Goal: Information Seeking & Learning: Learn about a topic

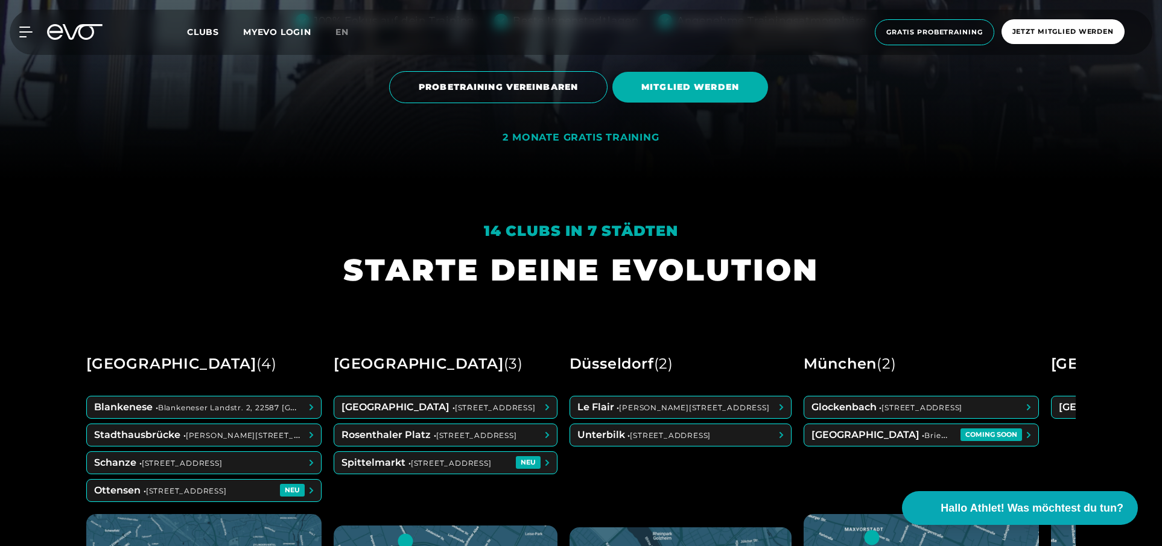
scroll to position [380, 0]
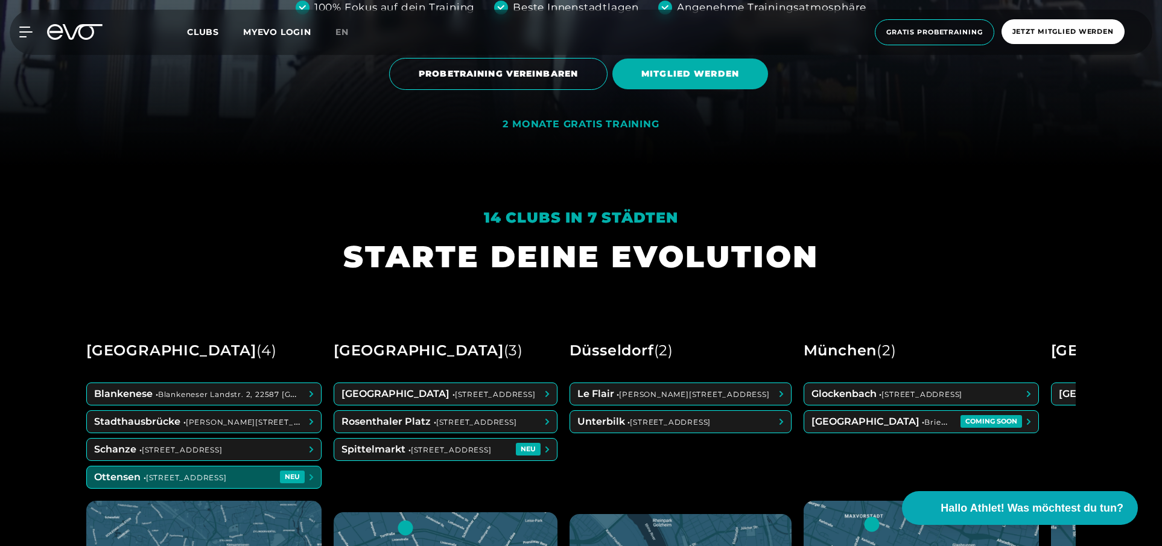
click at [165, 479] on span at bounding box center [204, 478] width 234 height 22
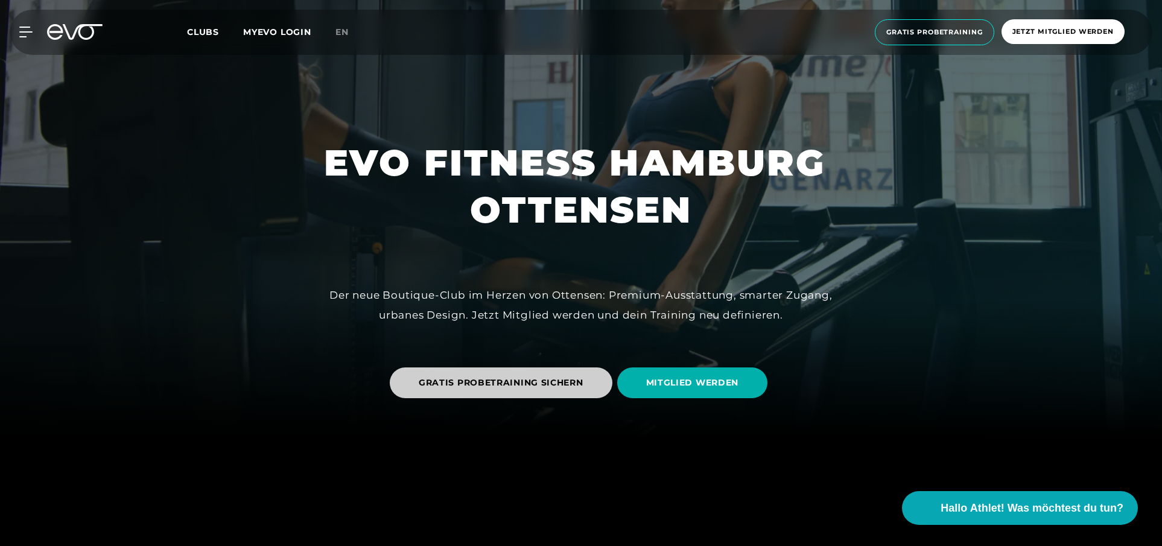
scroll to position [111, 0]
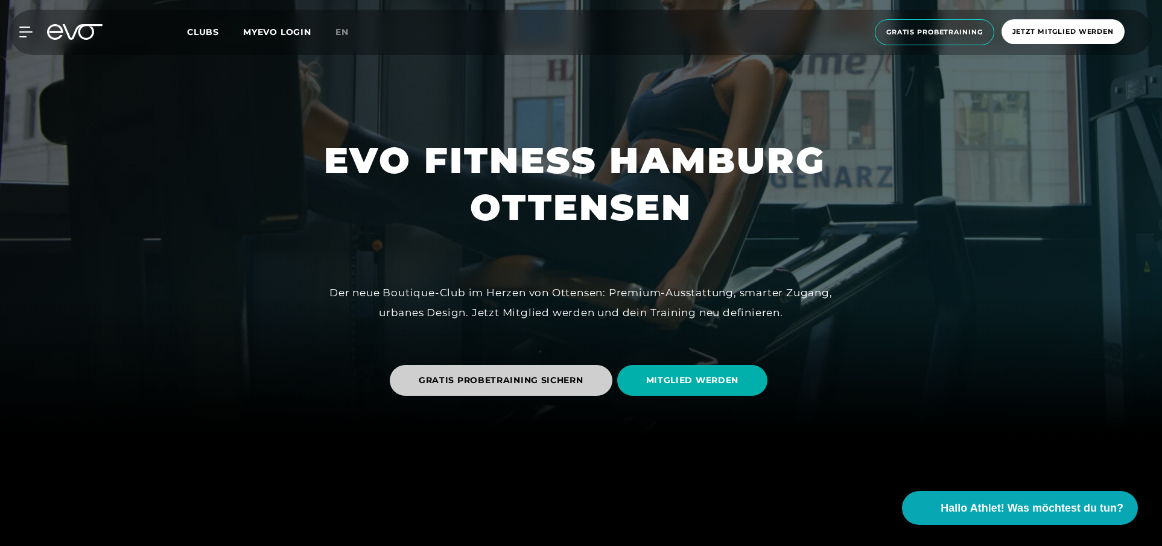
click at [543, 381] on span "GRATIS PROBETRAINING SICHERN" at bounding box center [501, 380] width 165 height 13
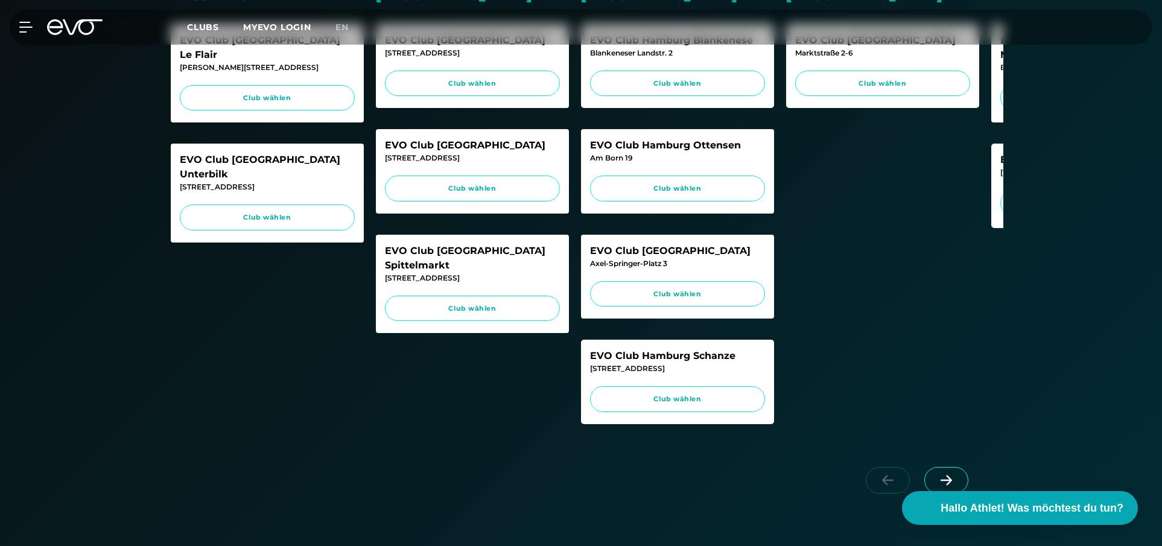
scroll to position [440, 0]
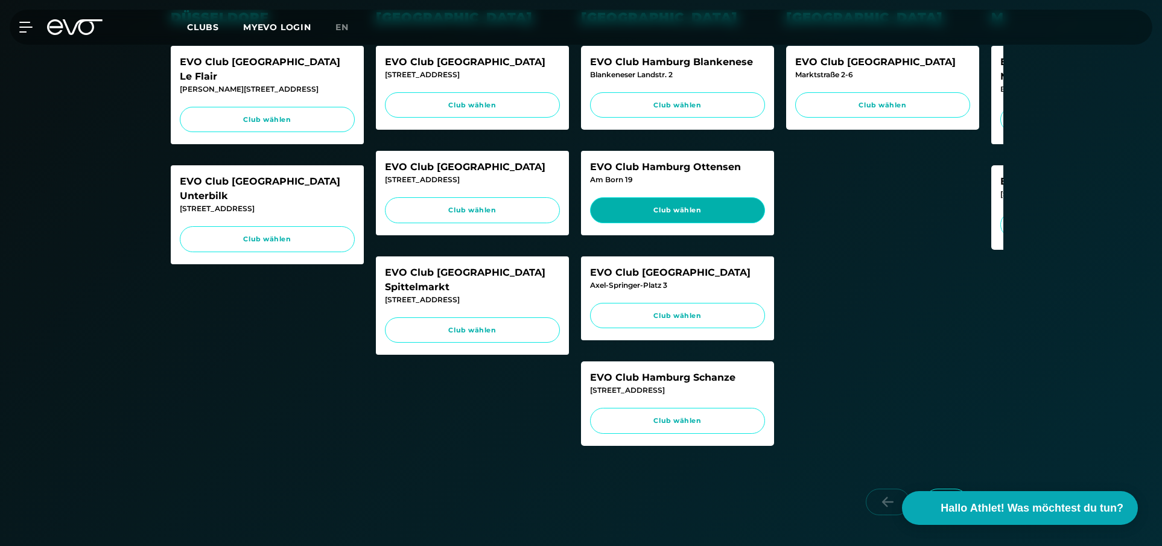
click at [678, 206] on span "Club wählen" at bounding box center [678, 210] width 152 height 10
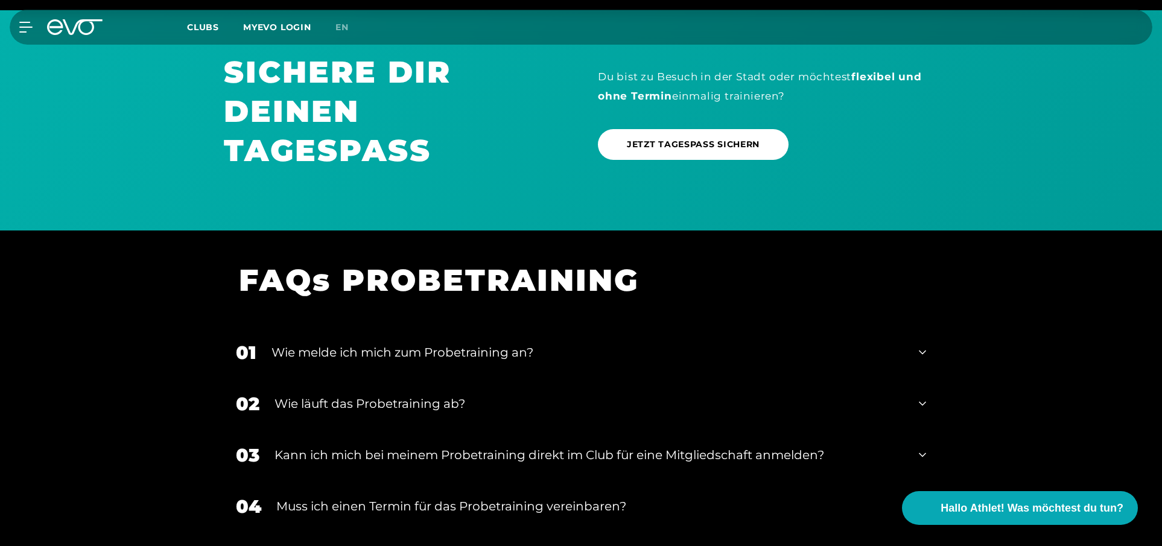
scroll to position [1342, 0]
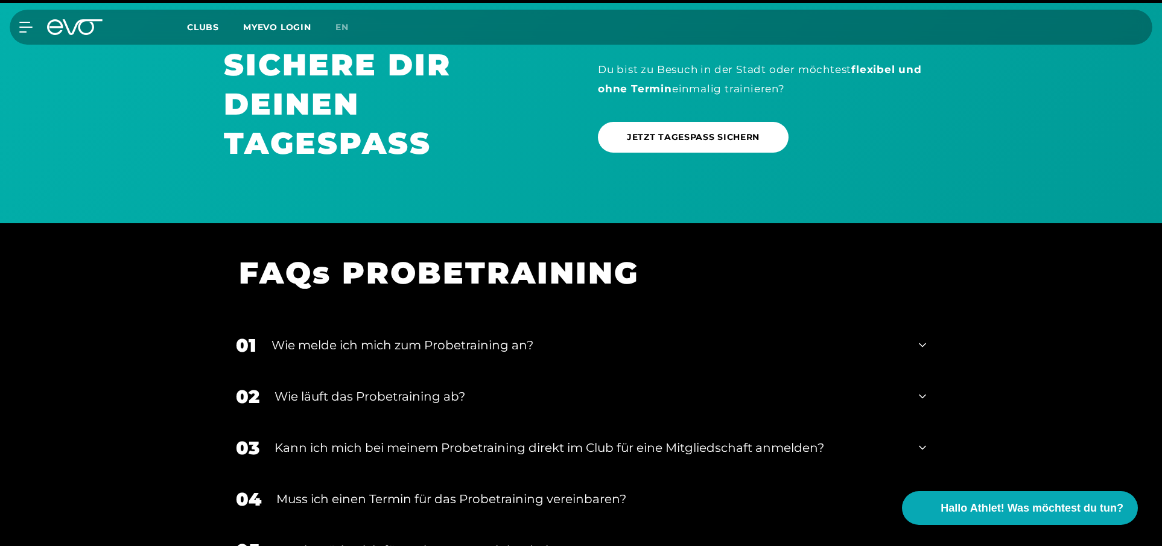
click at [480, 354] on div "Wie melde ich mich zum Probetraining an?" at bounding box center [588, 345] width 632 height 18
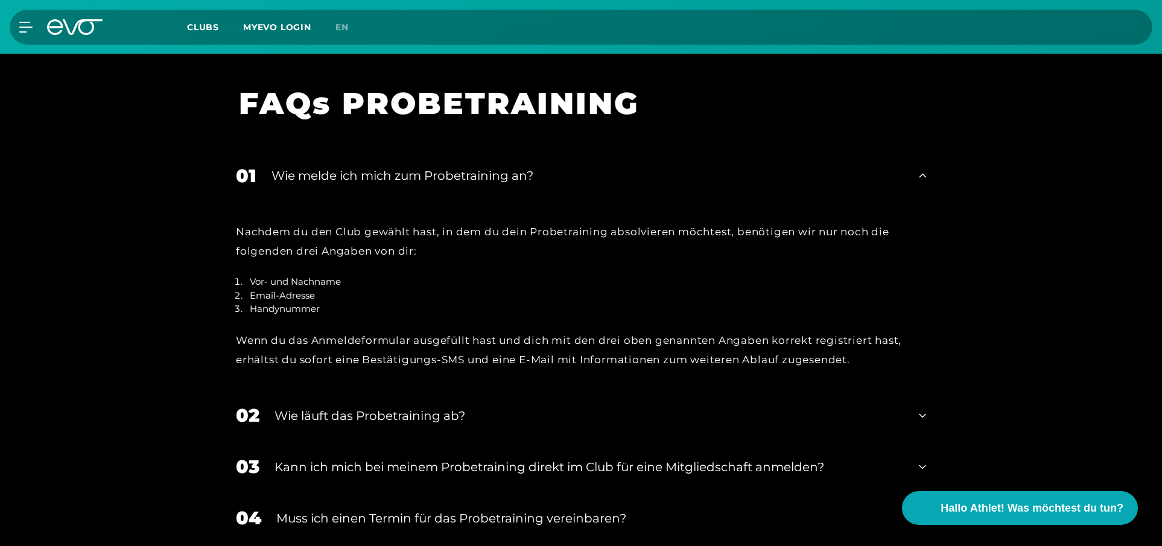
scroll to position [1514, 0]
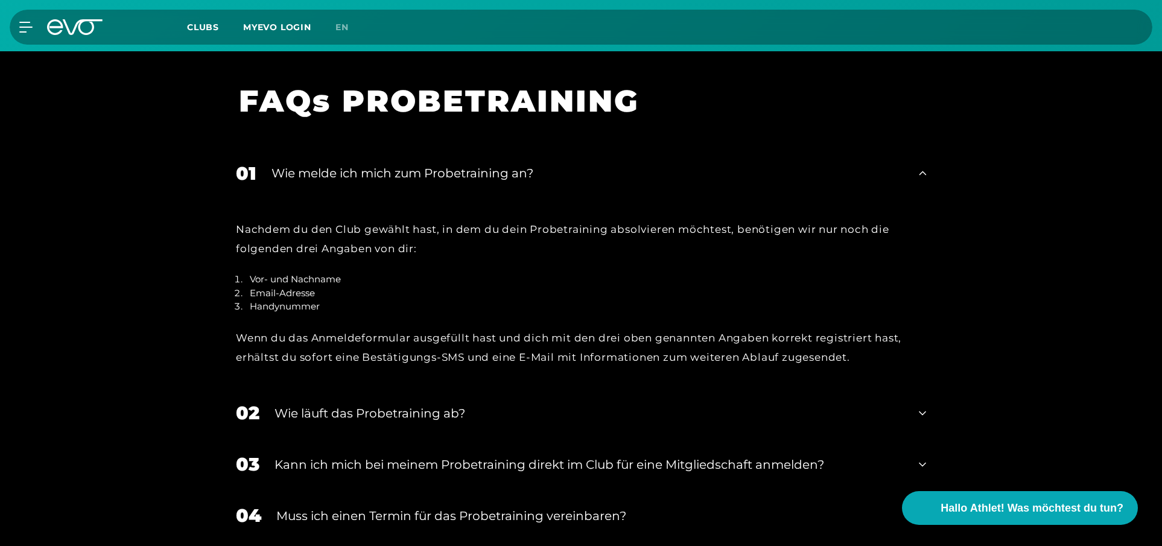
click at [400, 422] on div "Wie läuft das Probetraining ab?" at bounding box center [589, 413] width 629 height 18
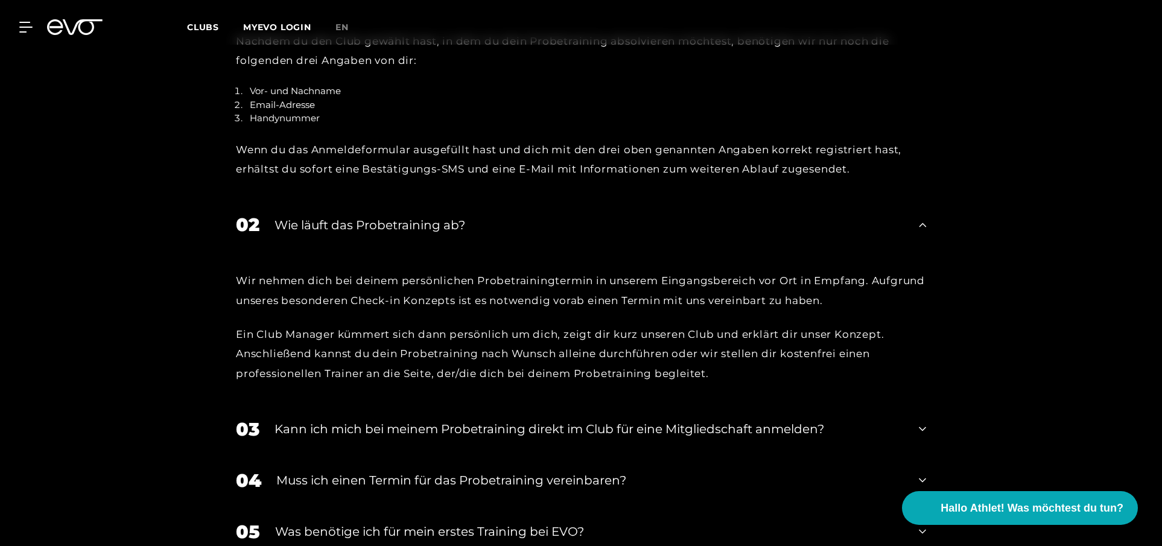
scroll to position [1716, 0]
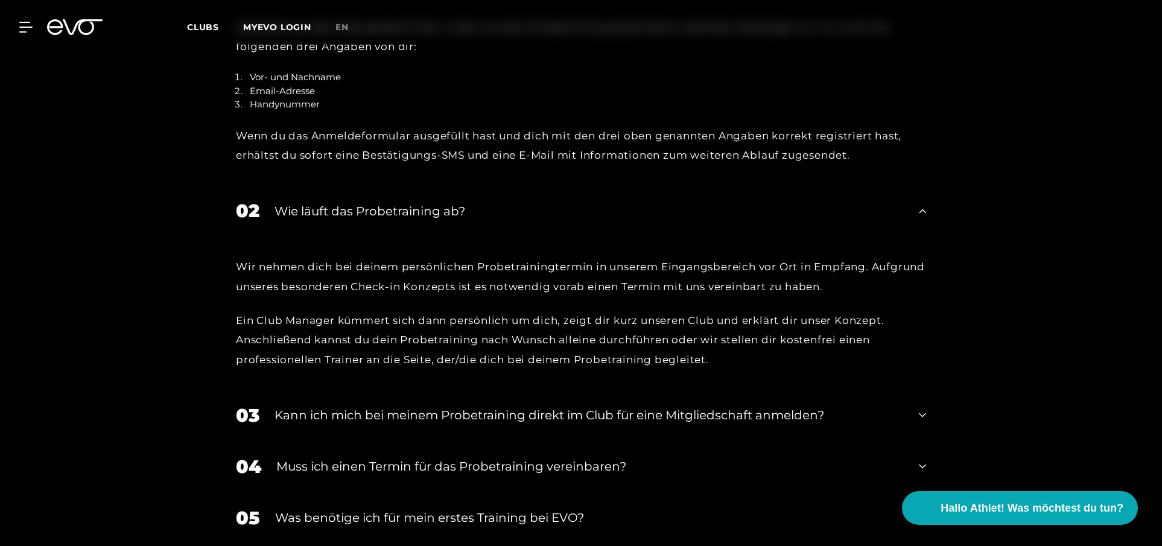
click at [418, 468] on div "Muss ich einen Termin für das Probetraining vereinbaren?" at bounding box center [590, 466] width 628 height 18
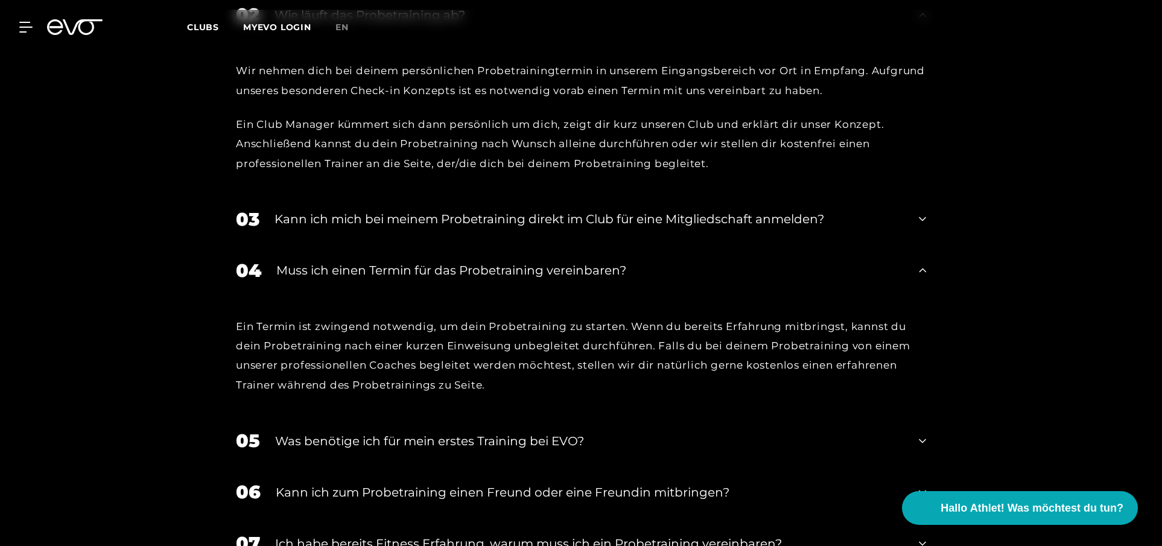
scroll to position [1929, 0]
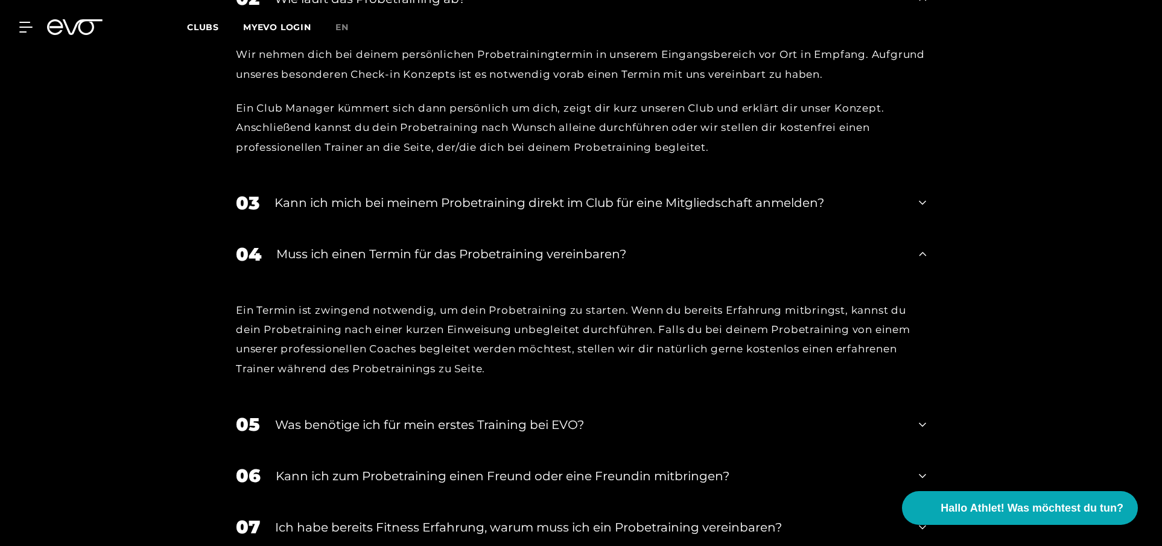
click at [427, 481] on div "Kann ich zum Probetraining einen Freund oder eine Freundin mitbringen?" at bounding box center [590, 476] width 628 height 18
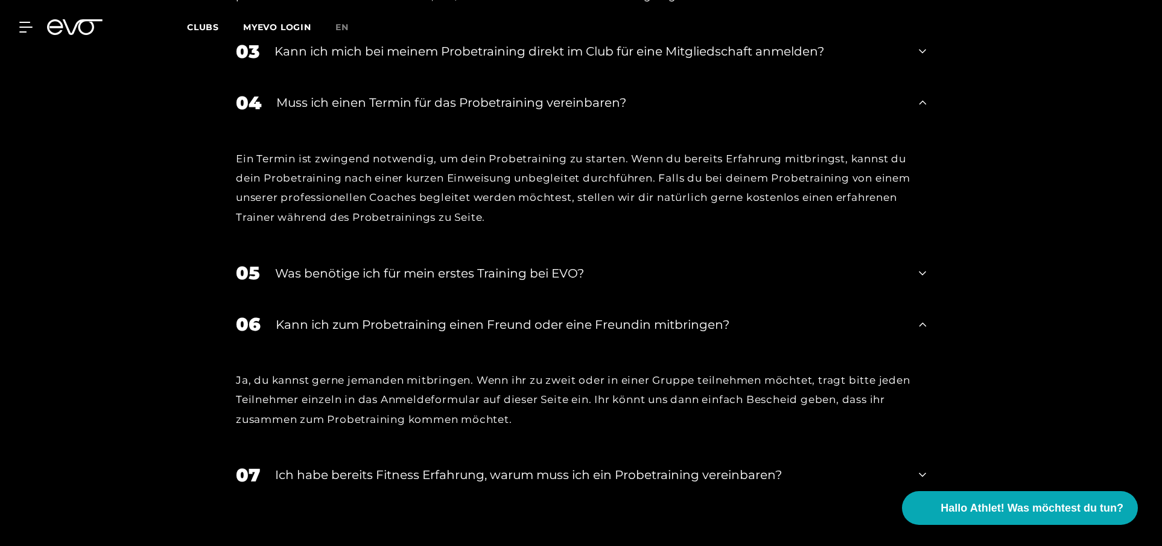
scroll to position [2132, 0]
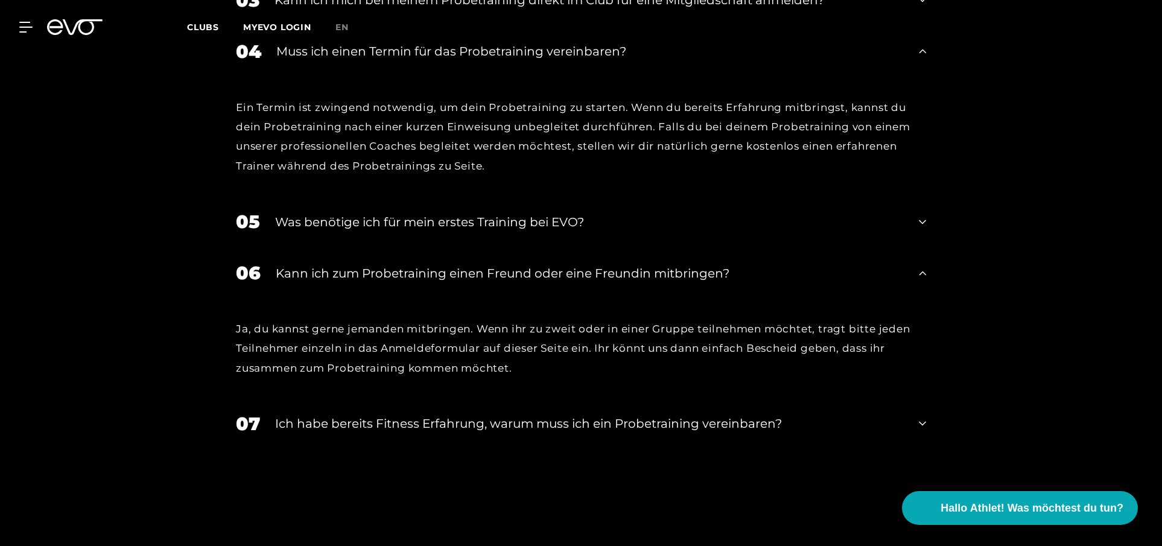
click at [423, 428] on div "Ich habe bereits Fitness Erfahrung, warum muss ich ein Probetraining vereinbare…" at bounding box center [589, 424] width 629 height 18
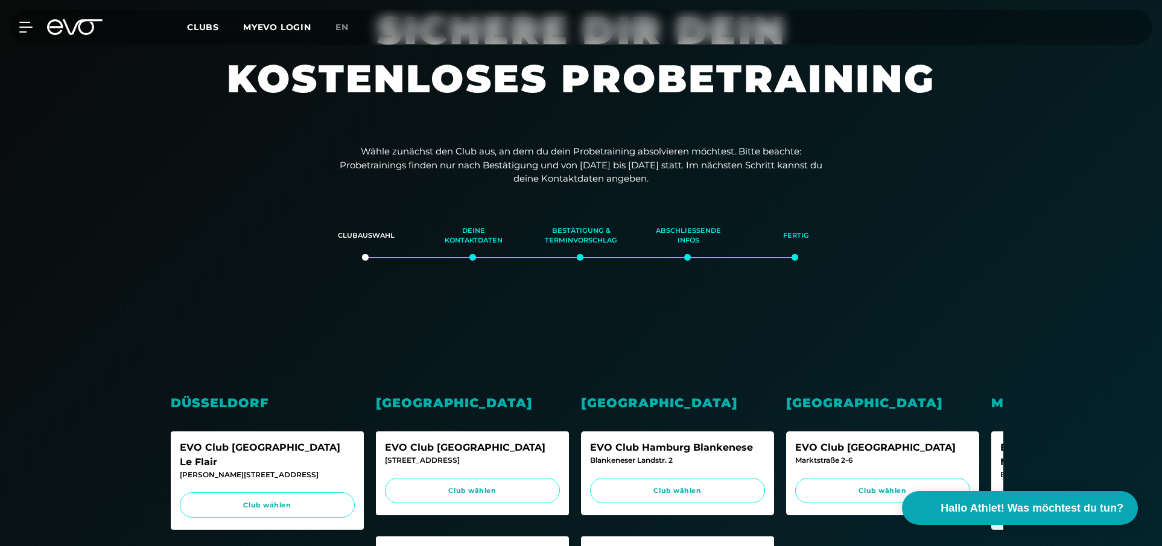
scroll to position [0, 0]
